Goal: Navigation & Orientation: Find specific page/section

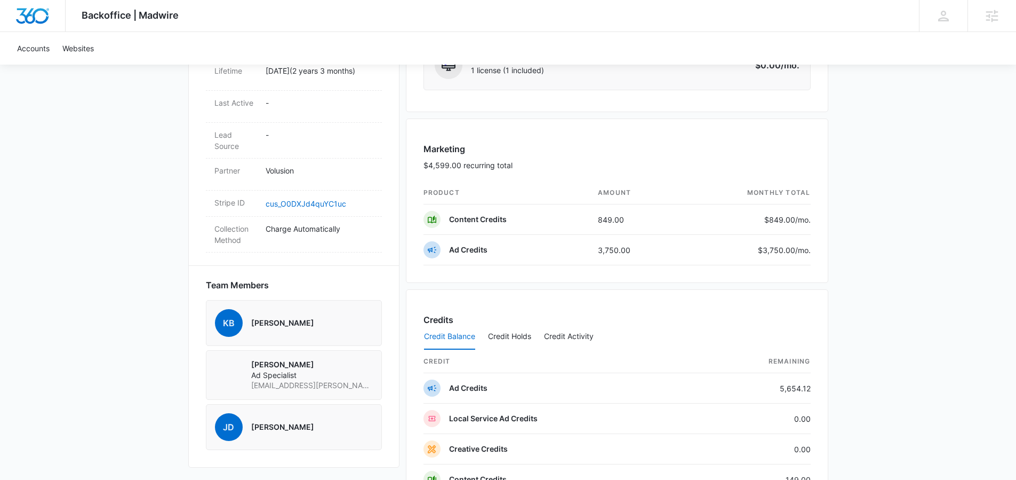
scroll to position [604, 0]
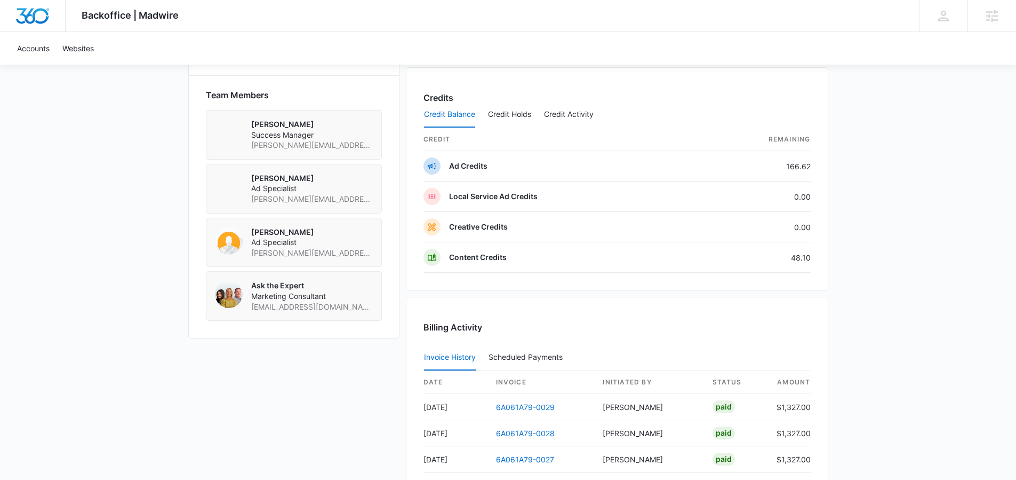
scroll to position [679, 0]
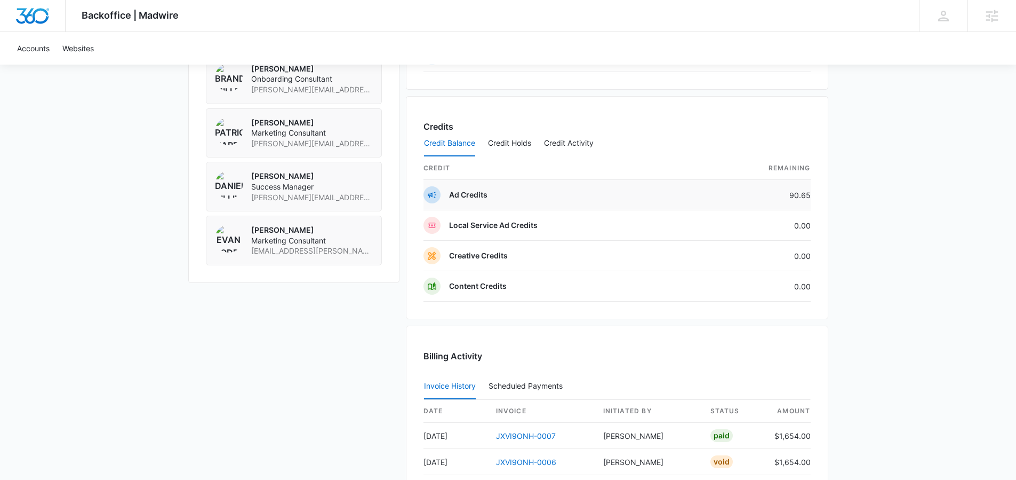
scroll to position [708, 0]
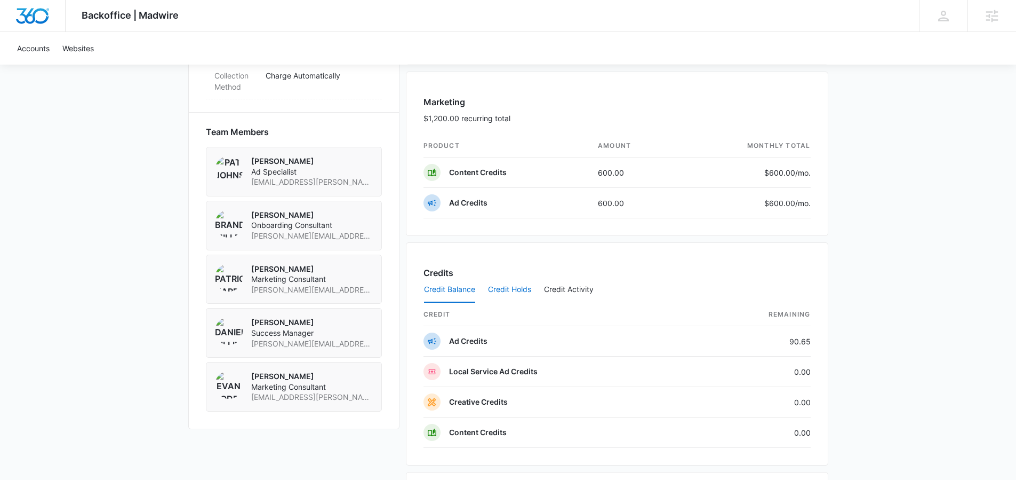
click at [502, 289] on button "Credit Holds" at bounding box center [509, 290] width 43 height 26
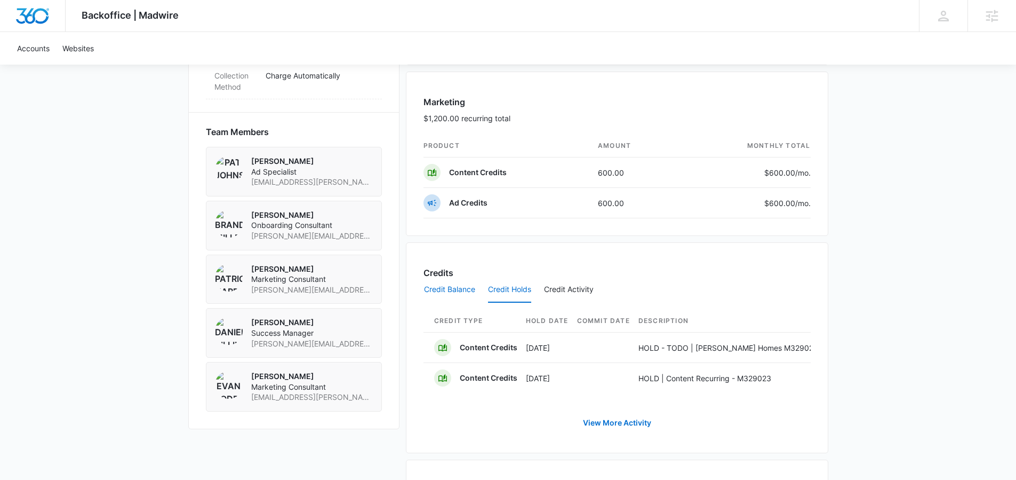
click at [440, 292] on button "Credit Balance" at bounding box center [449, 290] width 51 height 26
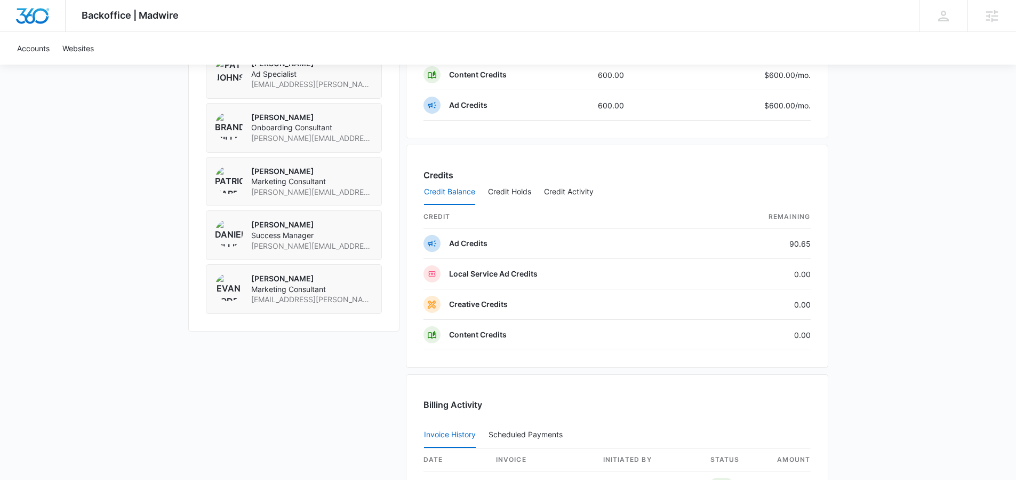
scroll to position [807, 0]
drag, startPoint x: 515, startPoint y: 189, endPoint x: 523, endPoint y: 192, distance: 8.9
click at [515, 189] on button "Credit Holds" at bounding box center [509, 191] width 43 height 26
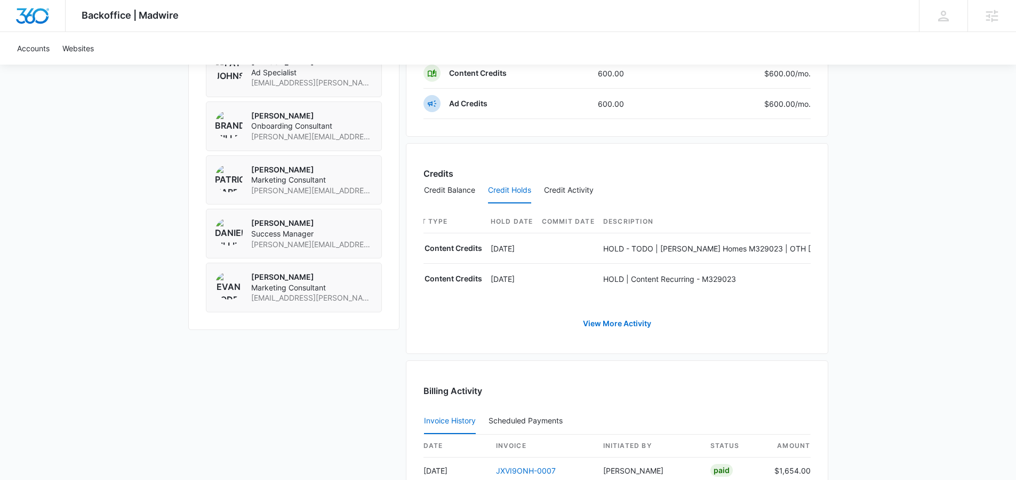
scroll to position [0, 0]
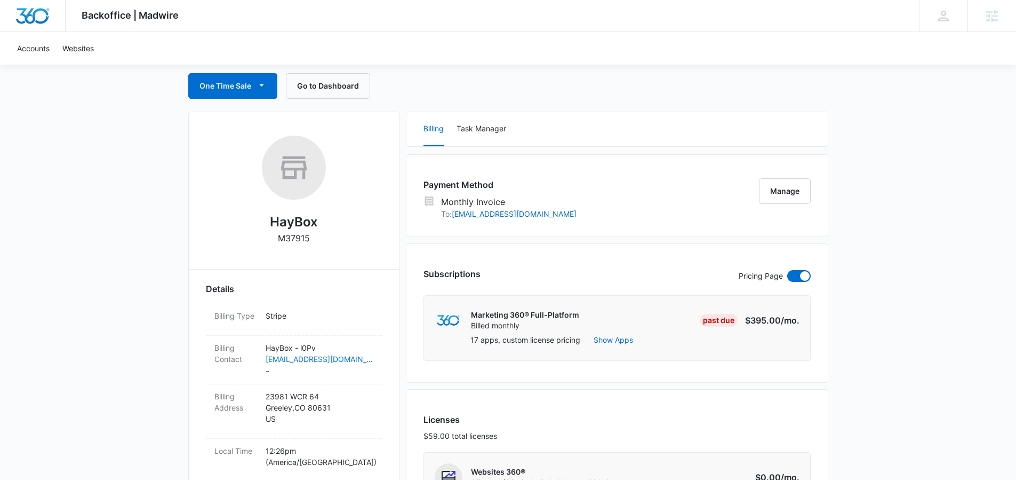
scroll to position [106, 0]
